Goal: Task Accomplishment & Management: Manage account settings

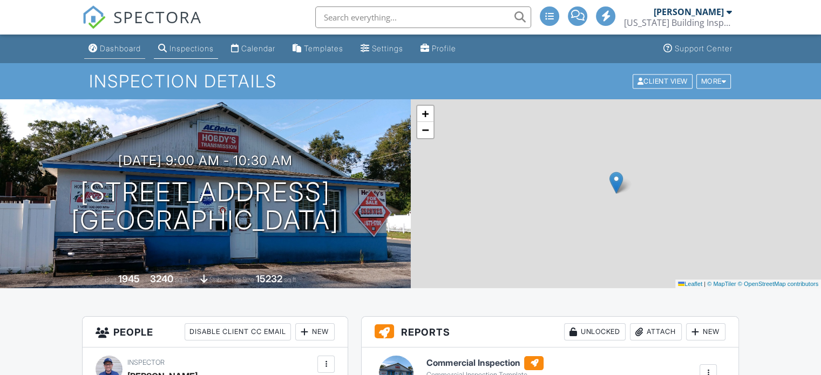
click at [114, 55] on link "Dashboard" at bounding box center [114, 49] width 61 height 20
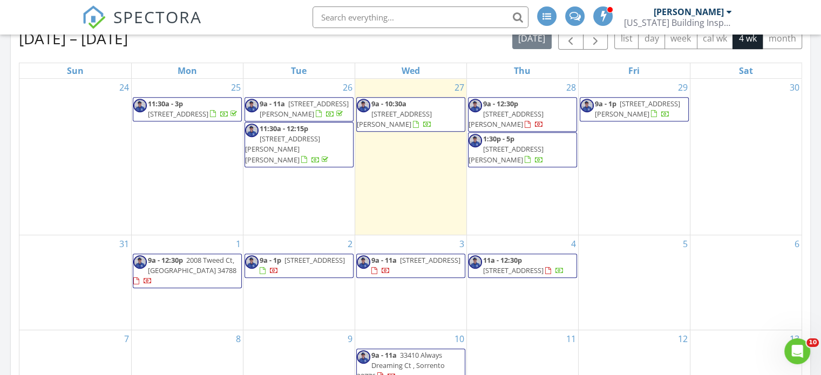
scroll to position [447, 0]
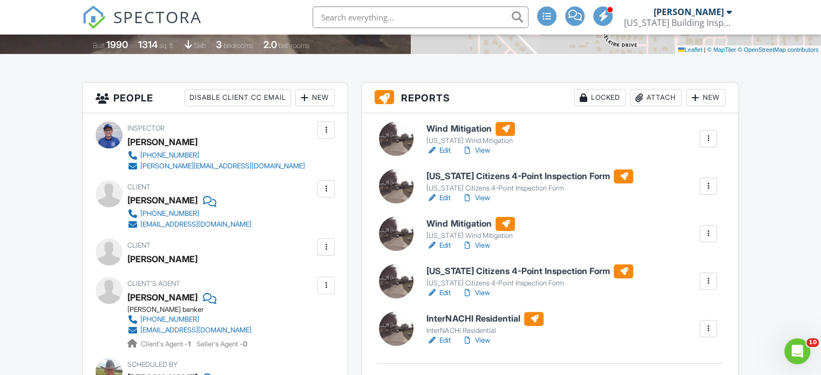
scroll to position [230, 0]
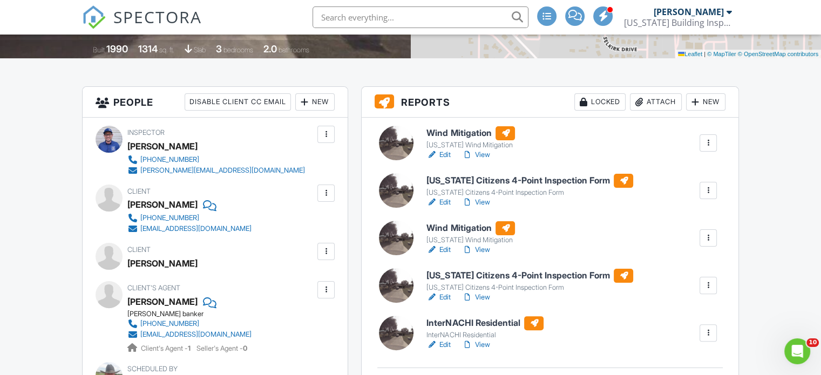
click at [487, 155] on link "View" at bounding box center [476, 155] width 28 height 11
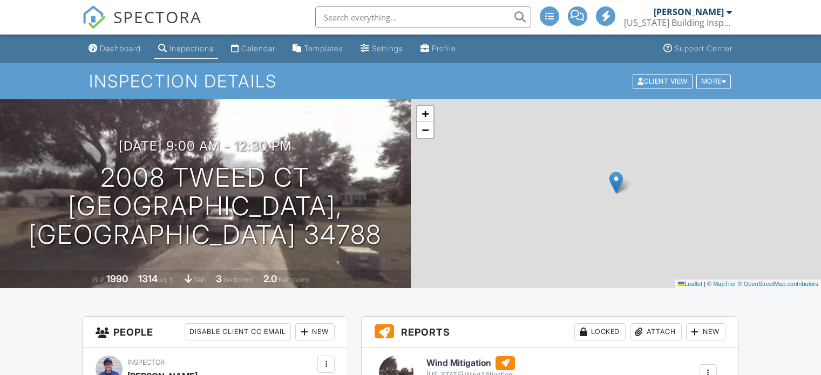
drag, startPoint x: 0, startPoint y: 0, endPoint x: 488, endPoint y: 203, distance: 528.2
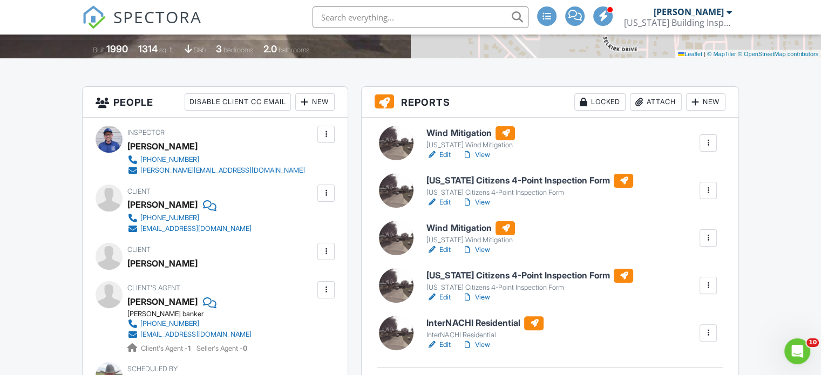
click at [709, 238] on div at bounding box center [708, 238] width 11 height 11
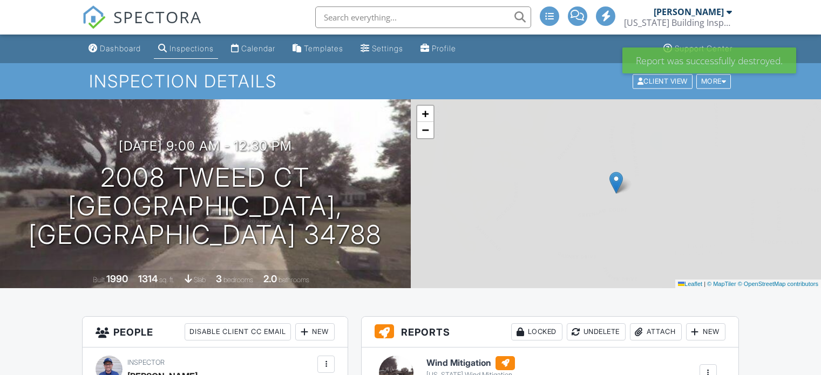
scroll to position [183, 0]
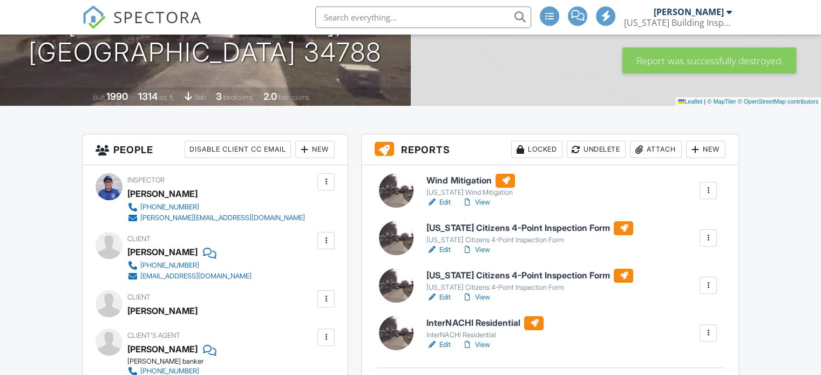
click at [712, 286] on div at bounding box center [708, 285] width 11 height 11
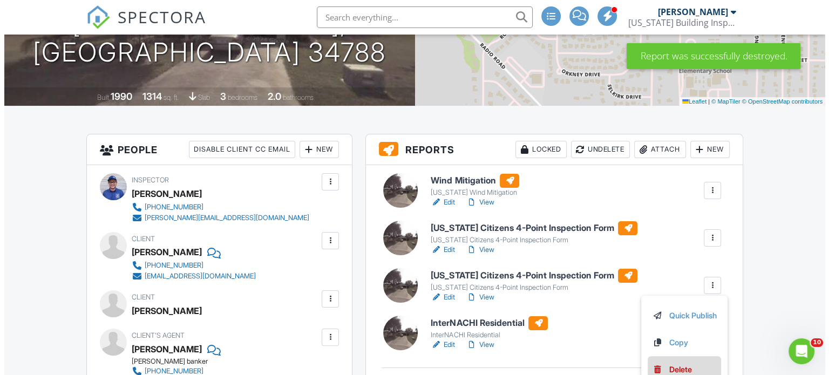
scroll to position [0, 0]
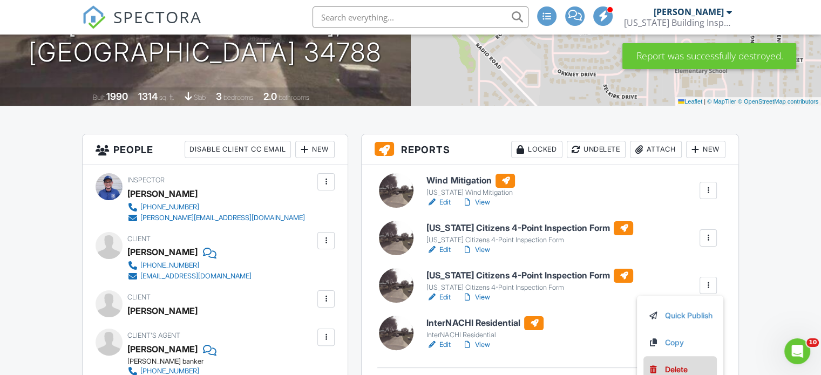
click at [665, 367] on div "Delete" at bounding box center [676, 370] width 23 height 12
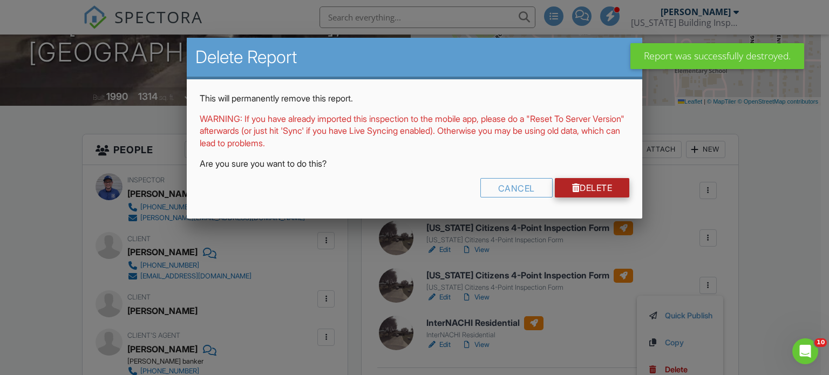
click at [580, 187] on link "Delete" at bounding box center [592, 187] width 75 height 19
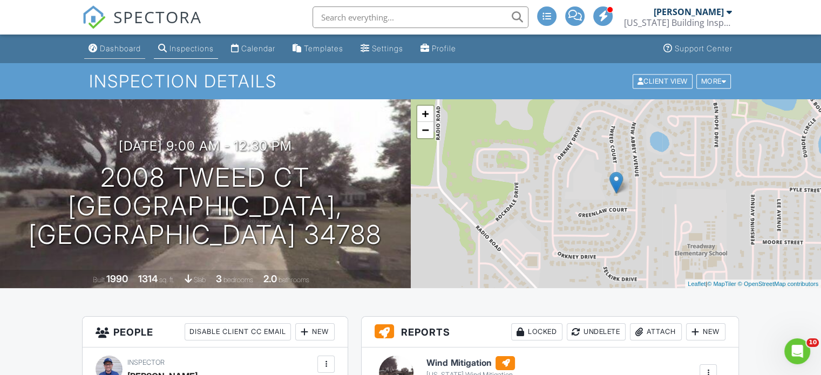
click at [110, 49] on div "Dashboard" at bounding box center [120, 48] width 41 height 9
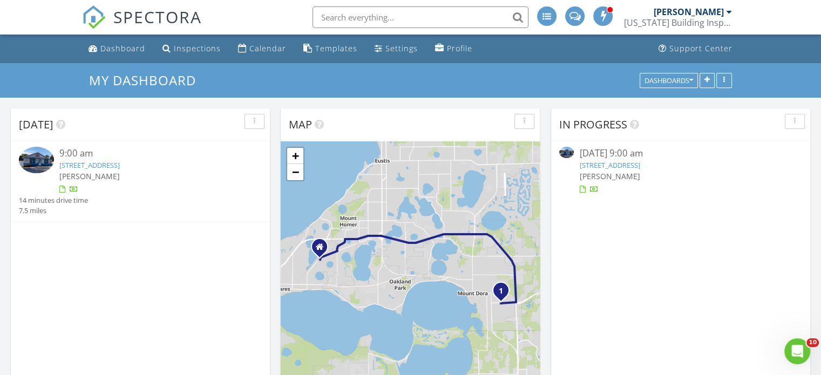
click at [640, 167] on link "[STREET_ADDRESS]" at bounding box center [609, 165] width 60 height 10
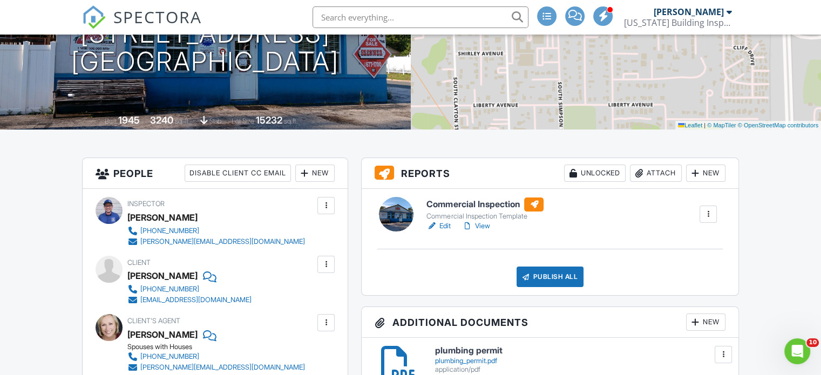
click at [529, 278] on div at bounding box center [526, 277] width 11 height 11
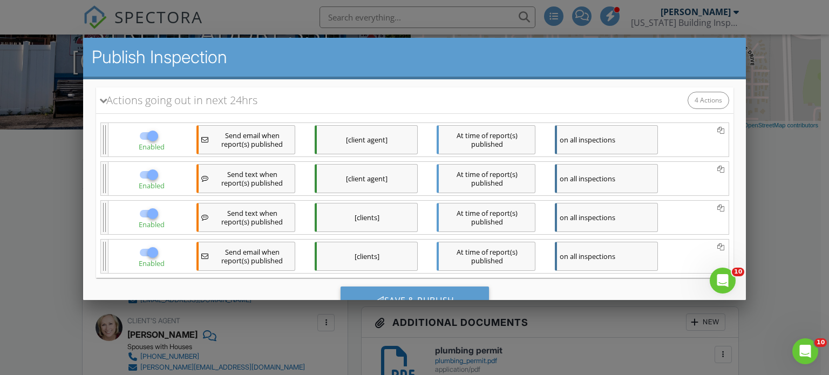
scroll to position [134, 0]
click at [150, 168] on div at bounding box center [152, 172] width 18 height 18
checkbox input "false"
click at [152, 215] on div at bounding box center [152, 211] width 18 height 18
checkbox input "false"
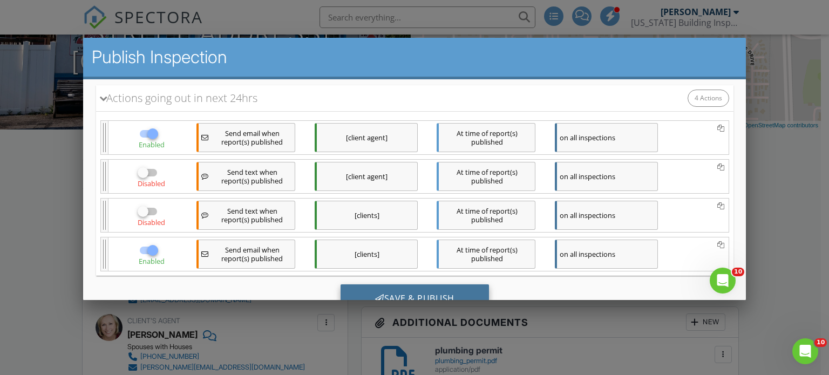
click at [379, 288] on div "Save & Publish" at bounding box center [414, 298] width 149 height 29
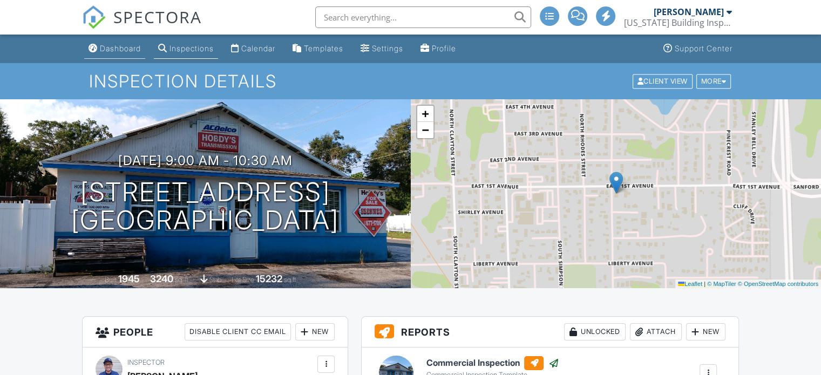
click at [115, 47] on div "Dashboard" at bounding box center [120, 48] width 41 height 9
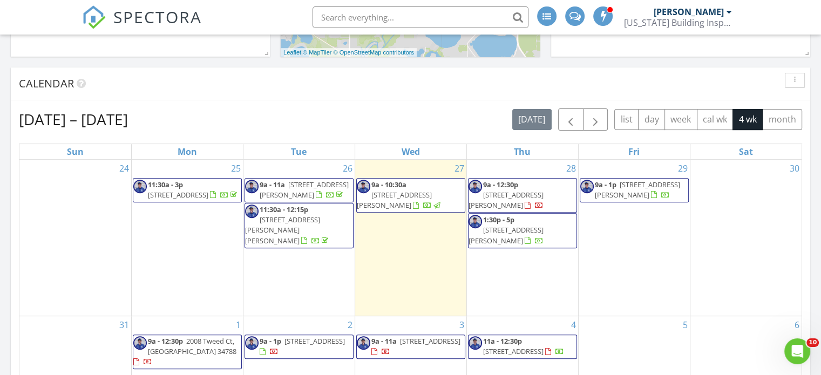
scroll to position [380, 0]
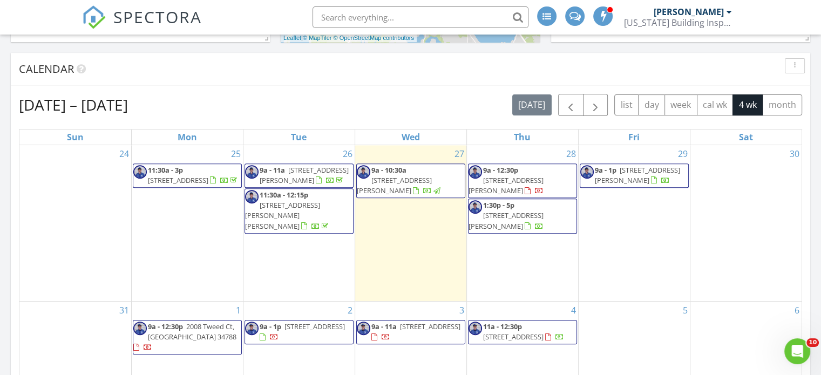
click at [177, 323] on span "9a - 12:30p" at bounding box center [165, 327] width 35 height 10
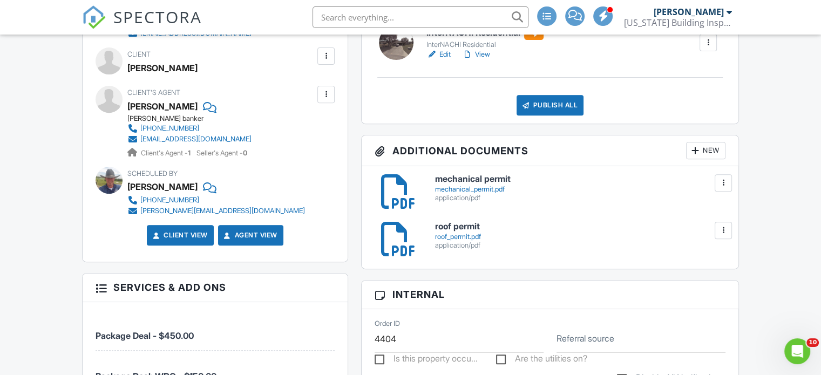
scroll to position [427, 0]
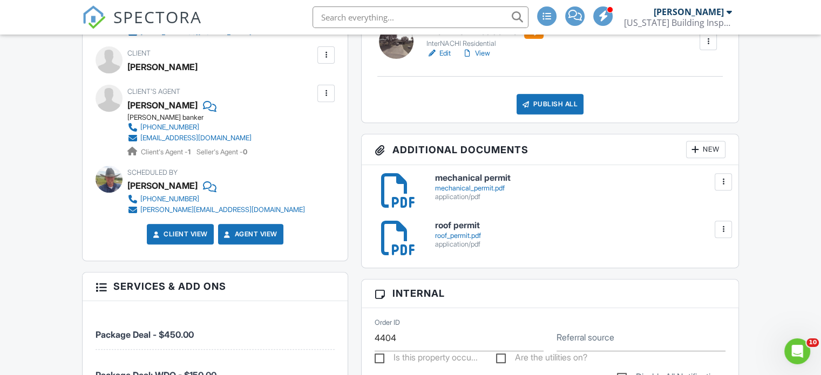
click at [454, 226] on h6 "roof permit" at bounding box center [580, 226] width 290 height 10
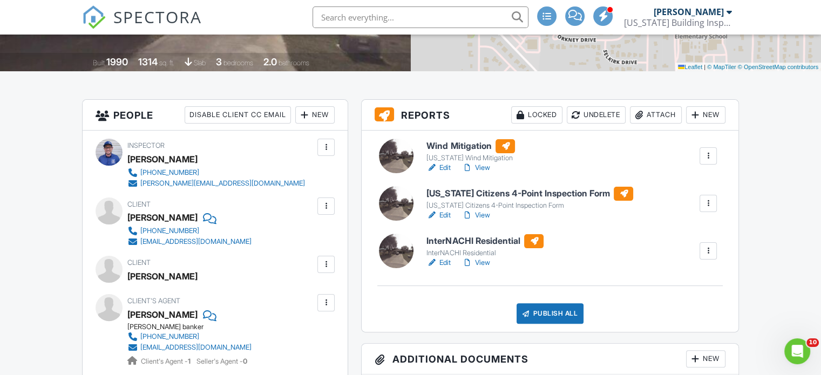
scroll to position [214, 0]
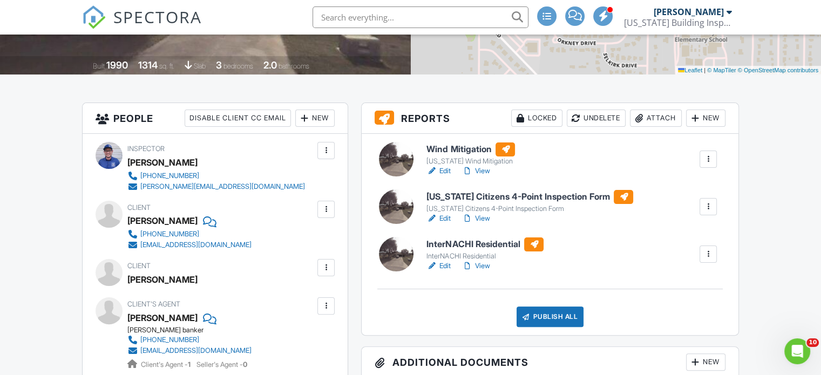
click at [445, 172] on link "Edit" at bounding box center [439, 171] width 24 height 11
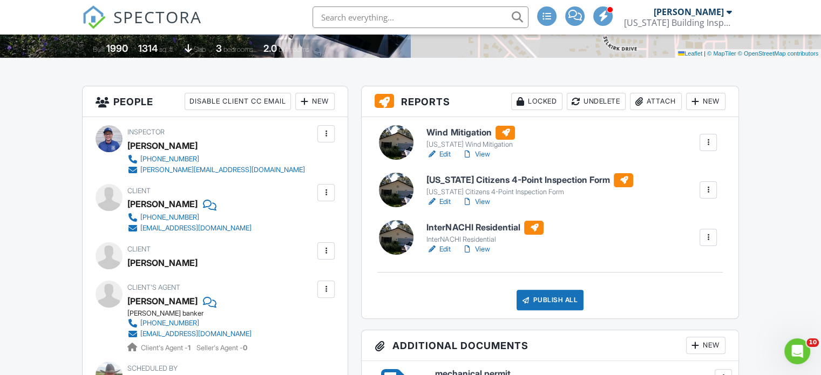
scroll to position [231, 0]
click at [445, 201] on link "Edit" at bounding box center [439, 201] width 24 height 11
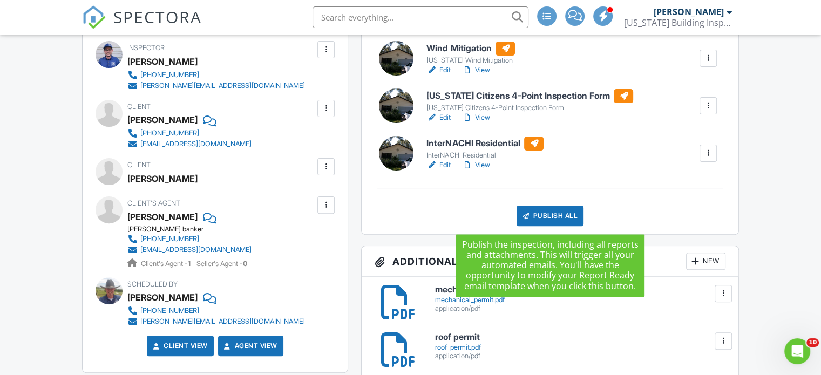
click at [529, 218] on div at bounding box center [526, 216] width 11 height 11
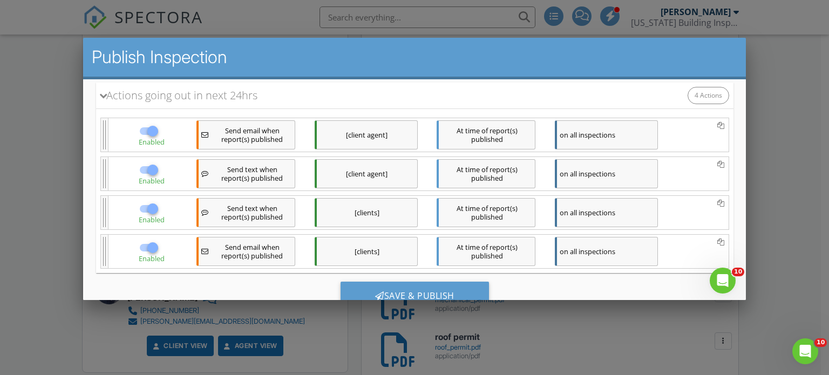
scroll to position [179, 0]
click at [148, 168] on div at bounding box center [152, 169] width 18 height 18
checkbox input "false"
click at [146, 207] on div at bounding box center [152, 208] width 18 height 18
checkbox input "false"
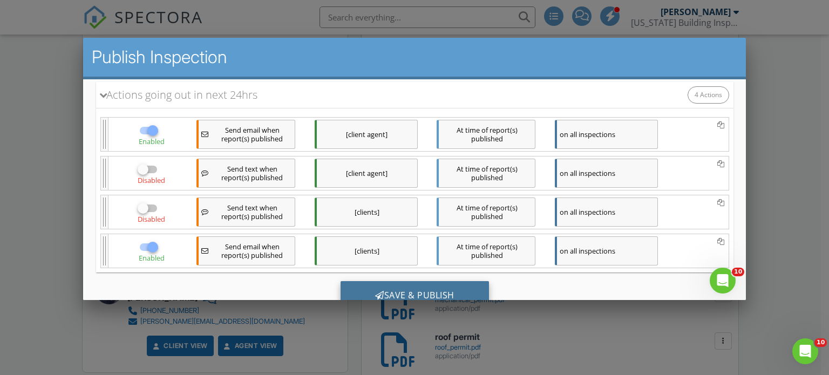
click at [382, 286] on div "Save & Publish" at bounding box center [414, 295] width 149 height 29
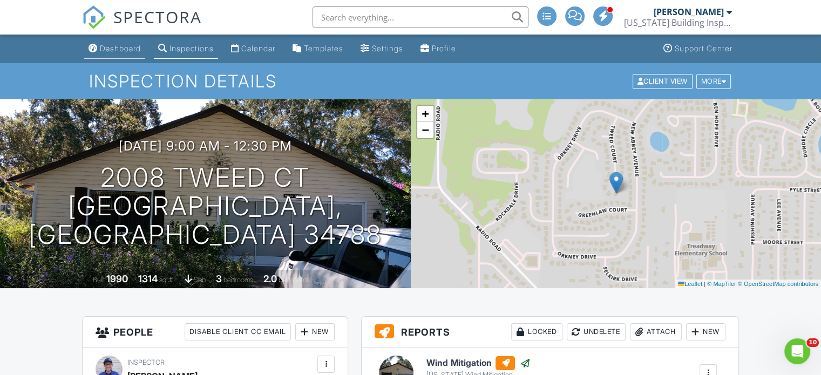
click at [114, 50] on div "Dashboard" at bounding box center [120, 48] width 41 height 9
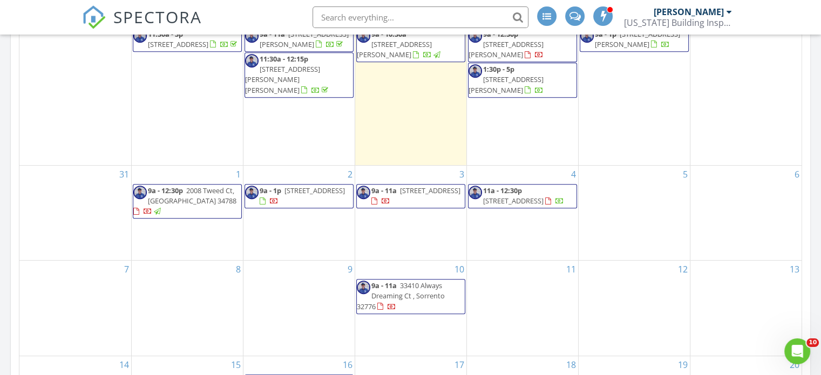
scroll to position [518, 0]
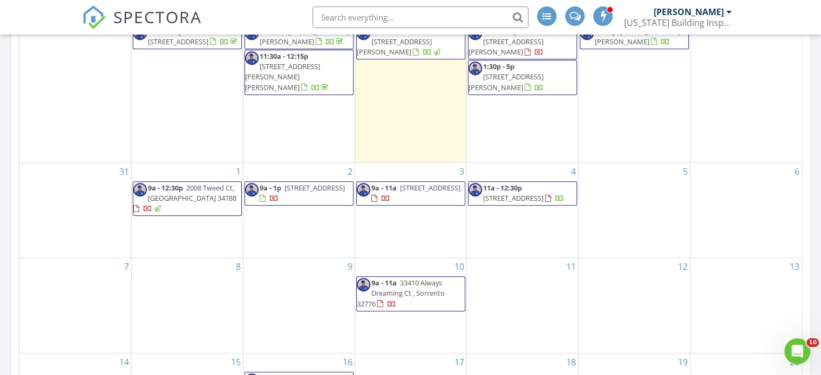
click at [177, 187] on span "9a - 12:30p 2008 Tweed Ct, [GEOGRAPHIC_DATA] 34788" at bounding box center [187, 199] width 108 height 32
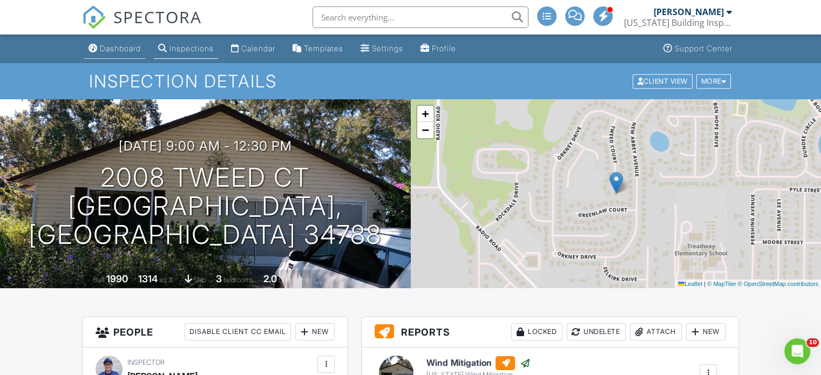
click at [112, 50] on div "Dashboard" at bounding box center [120, 48] width 41 height 9
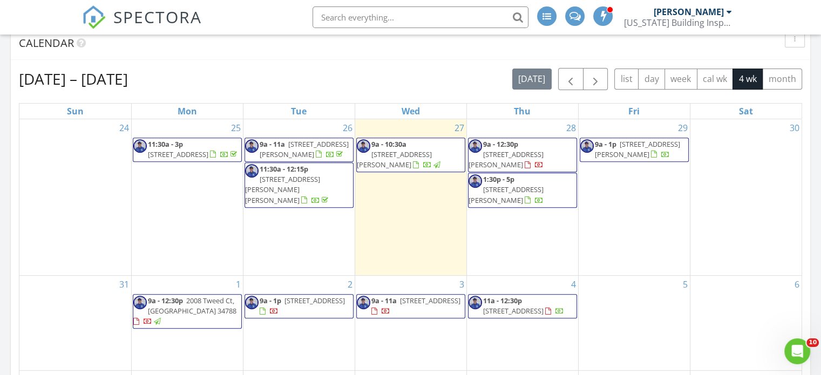
scroll to position [404, 0]
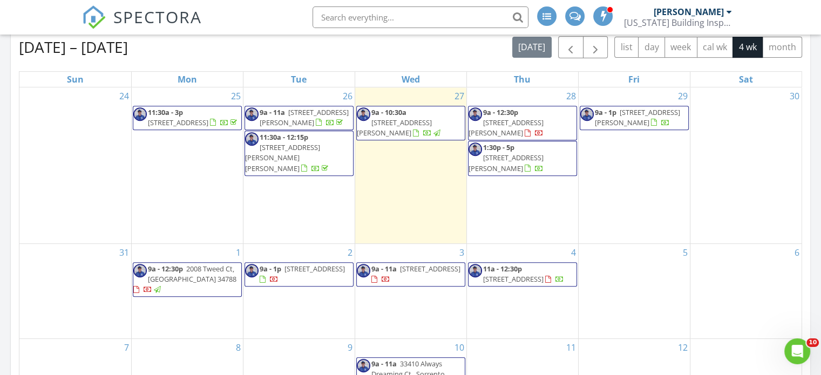
scroll to position [410, 0]
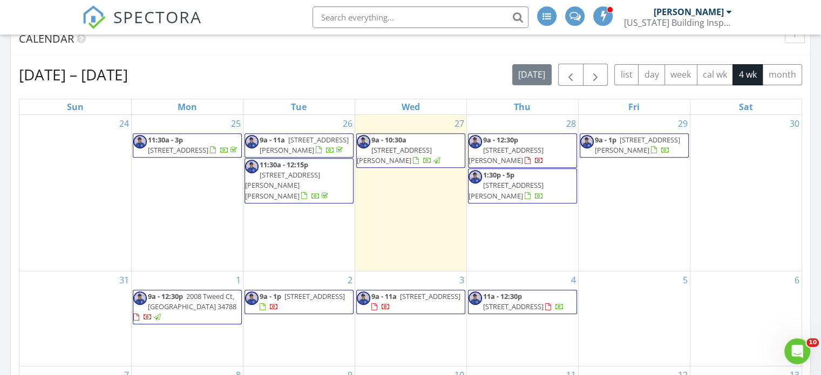
click at [165, 297] on span "2008 Tweed Ct, [GEOGRAPHIC_DATA] 34788" at bounding box center [192, 302] width 89 height 20
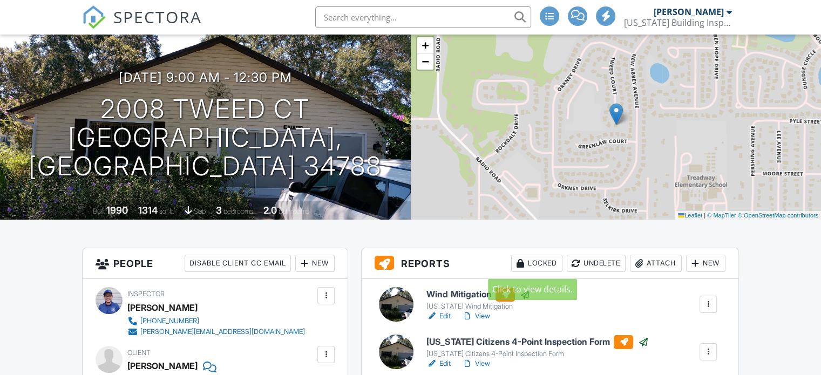
click at [521, 267] on div at bounding box center [520, 263] width 11 height 11
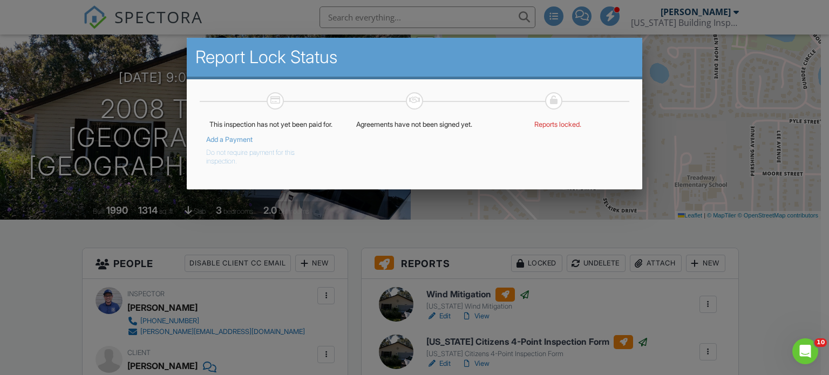
click at [248, 161] on button "Do not require payment for this inspection." at bounding box center [263, 155] width 114 height 22
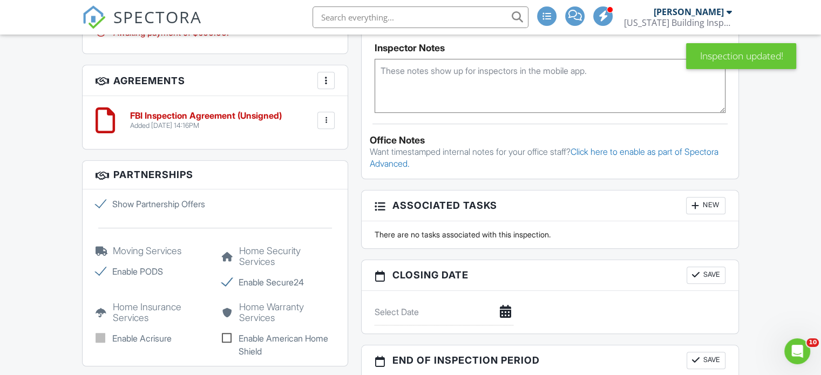
scroll to position [879, 0]
click at [252, 112] on h6 "FBI Inspection Agreement (Unsigned)" at bounding box center [206, 116] width 152 height 10
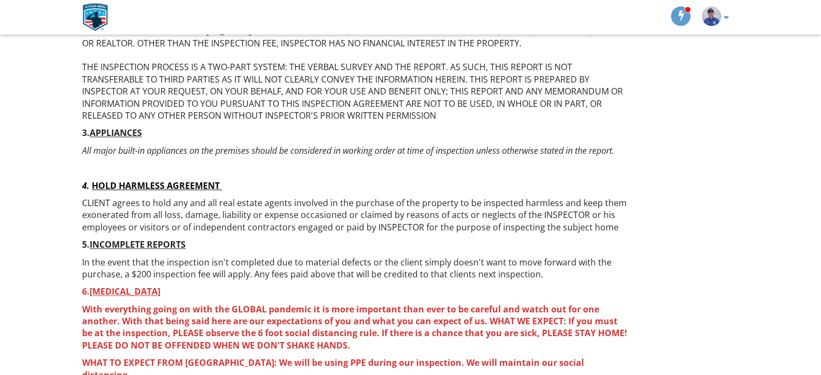
scroll to position [1432, 0]
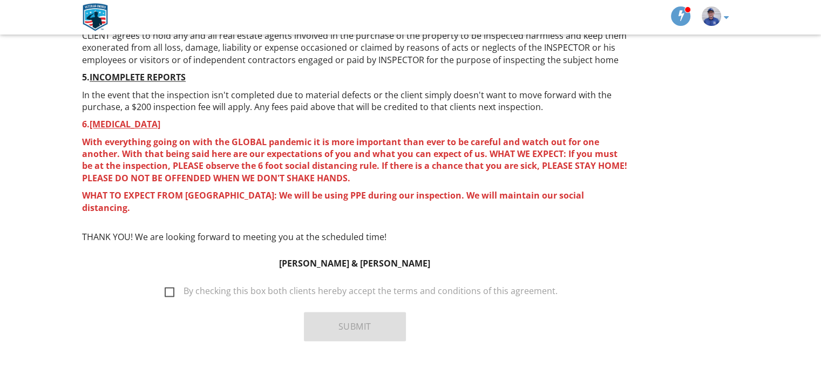
click at [173, 286] on label "By checking this box both clients hereby accept the terms and conditions of thi…" at bounding box center [361, 293] width 393 height 14
click at [165, 282] on input "By checking this box both clients hereby accept the terms and conditions of thi…" at bounding box center [161, 285] width 7 height 7
checkbox input "true"
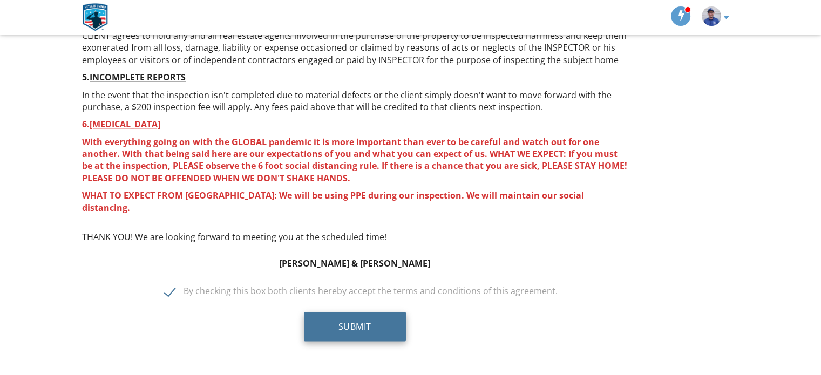
click at [341, 312] on button "Submit" at bounding box center [355, 326] width 102 height 29
